Goal: Book appointment/travel/reservation

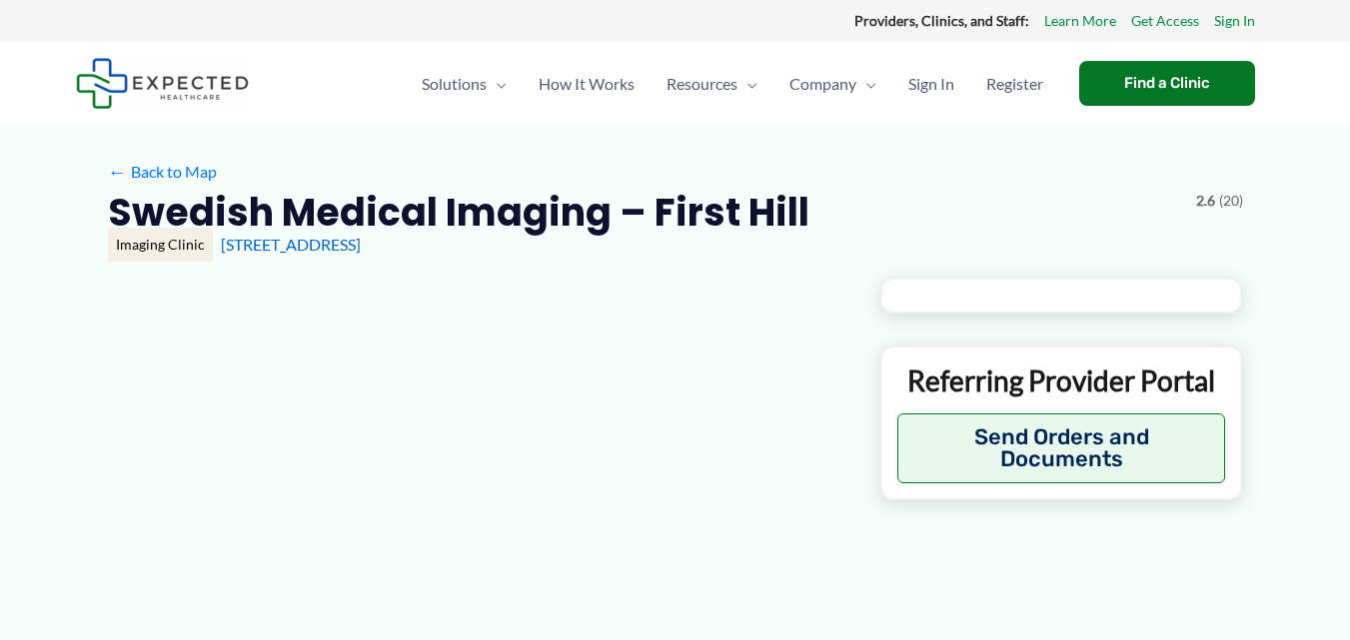
type input "**********"
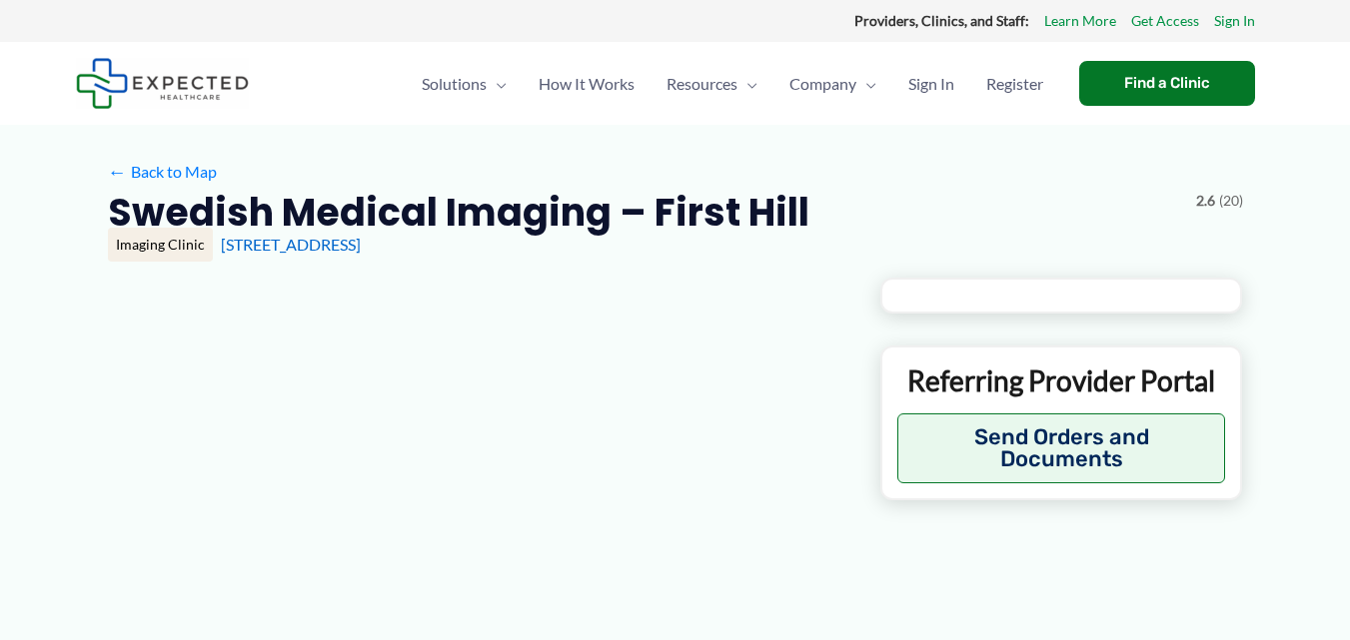
type input "**********"
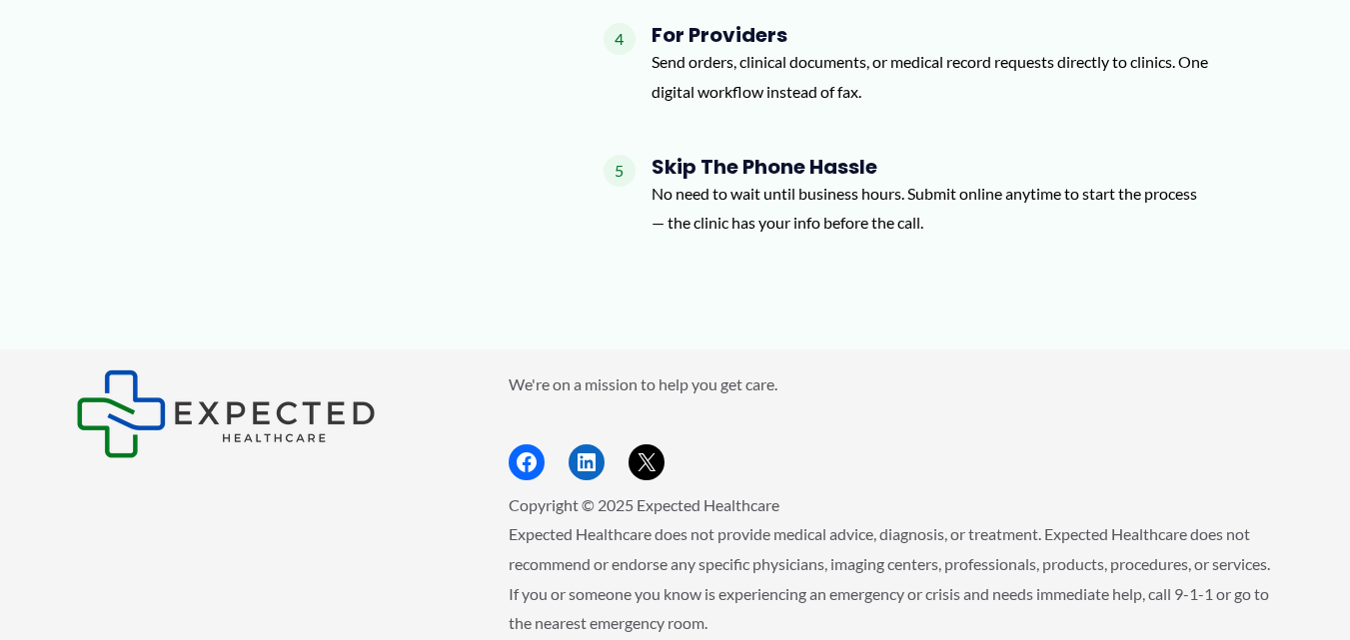
scroll to position [3097, 0]
